Goal: Task Accomplishment & Management: Use online tool/utility

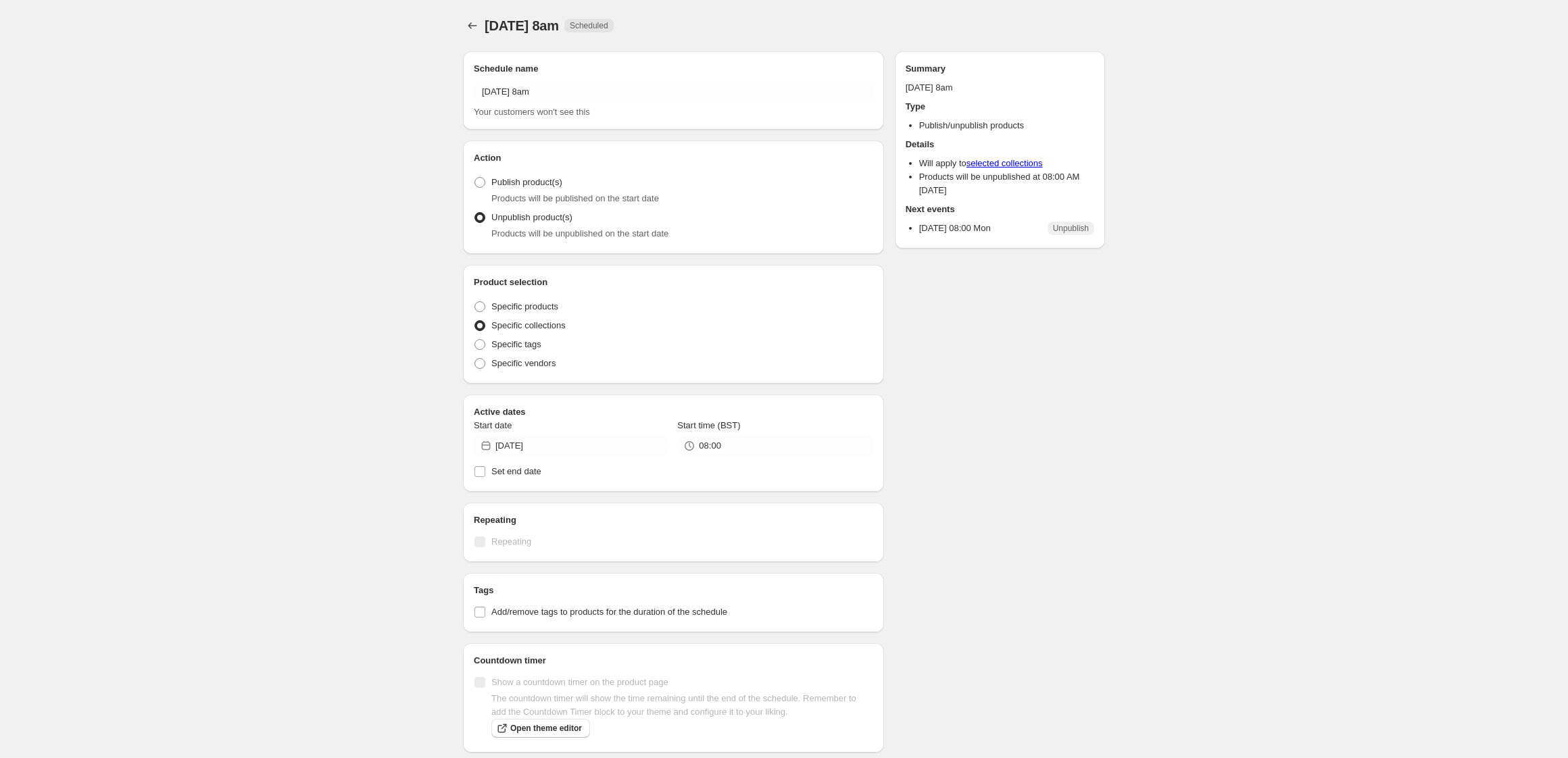
radio input "true"
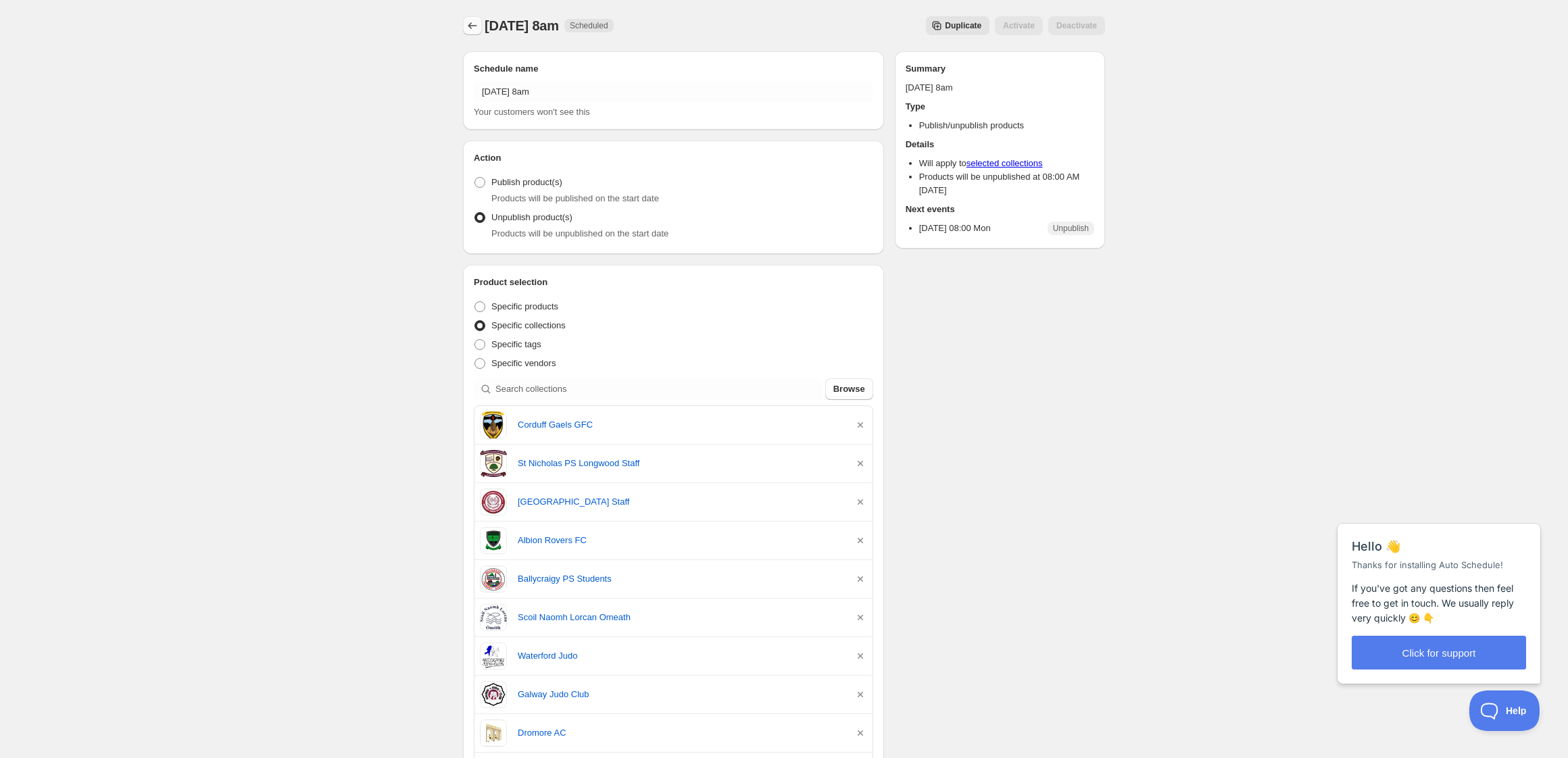
click at [473, 27] on icon "Schedules" at bounding box center [473, 26] width 14 height 14
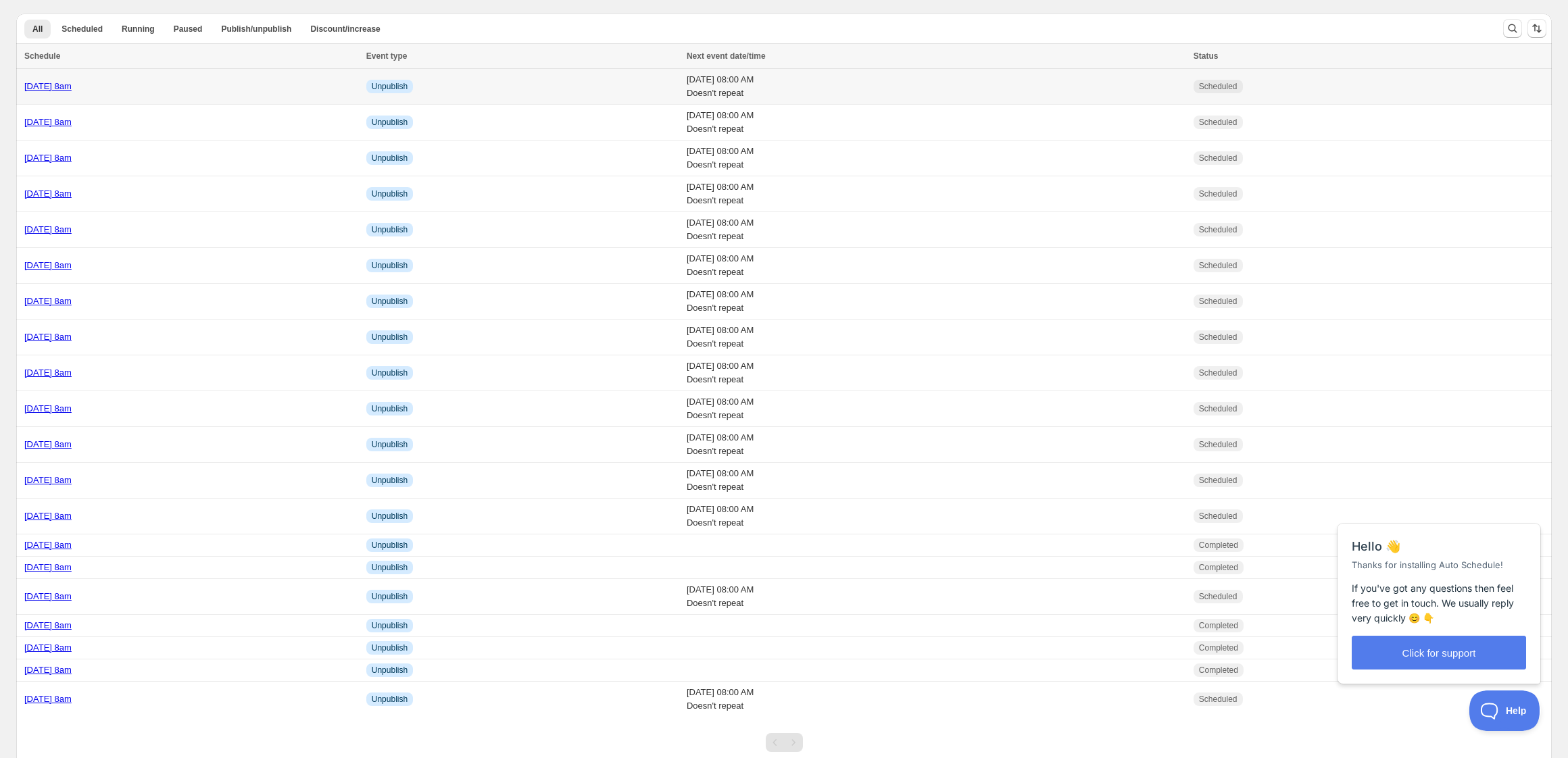
click at [208, 86] on div "[DATE] 8am" at bounding box center [191, 86] width 334 height 14
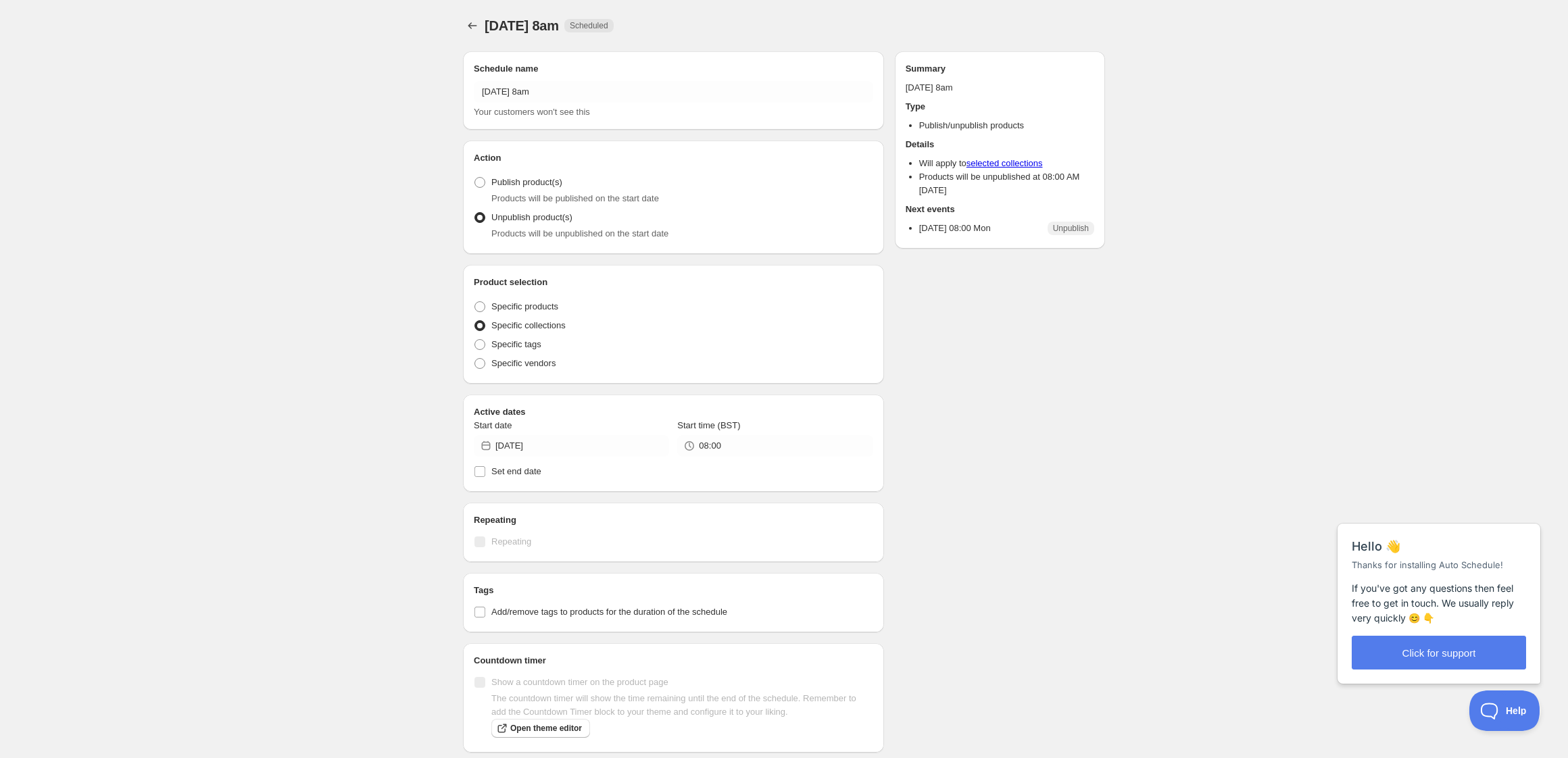
radio input "true"
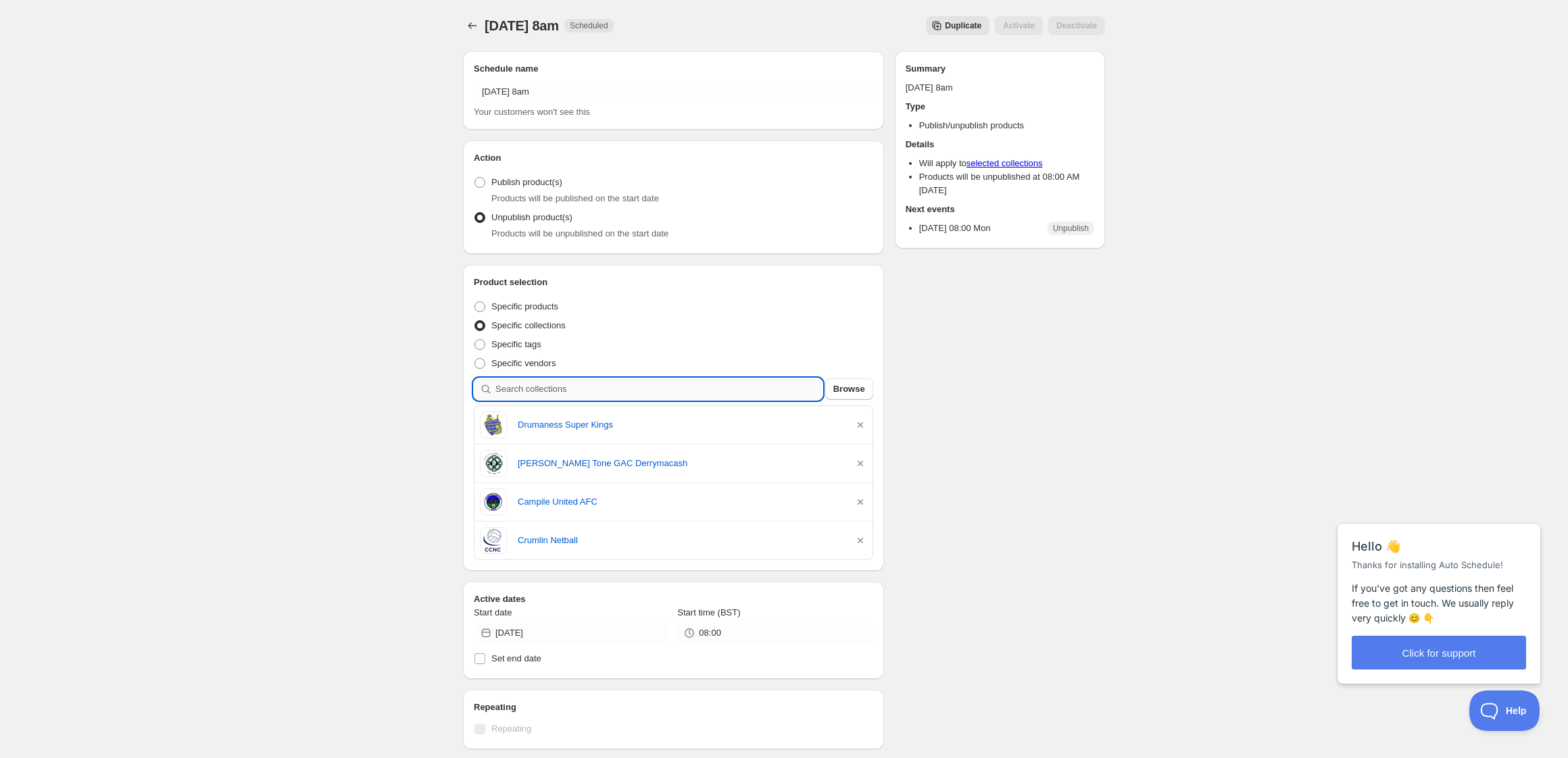
click at [585, 389] on input "search" at bounding box center [659, 389] width 327 height 22
type input "s"
